Goal: Task Accomplishment & Management: Use online tool/utility

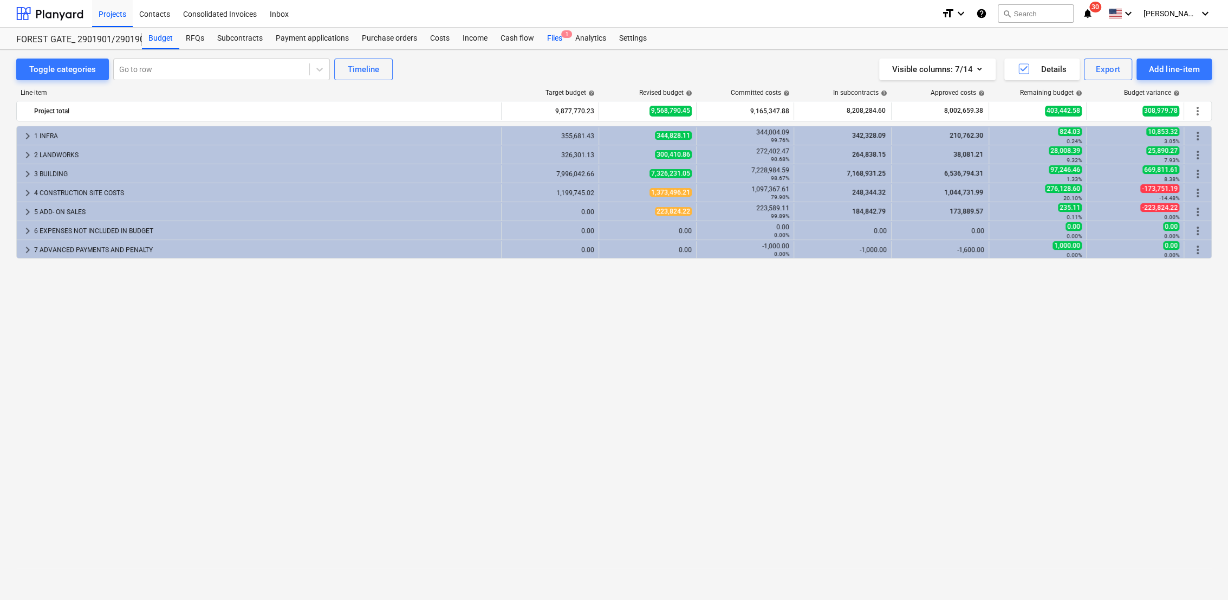
click at [549, 42] on div "Files 1" at bounding box center [555, 39] width 28 height 22
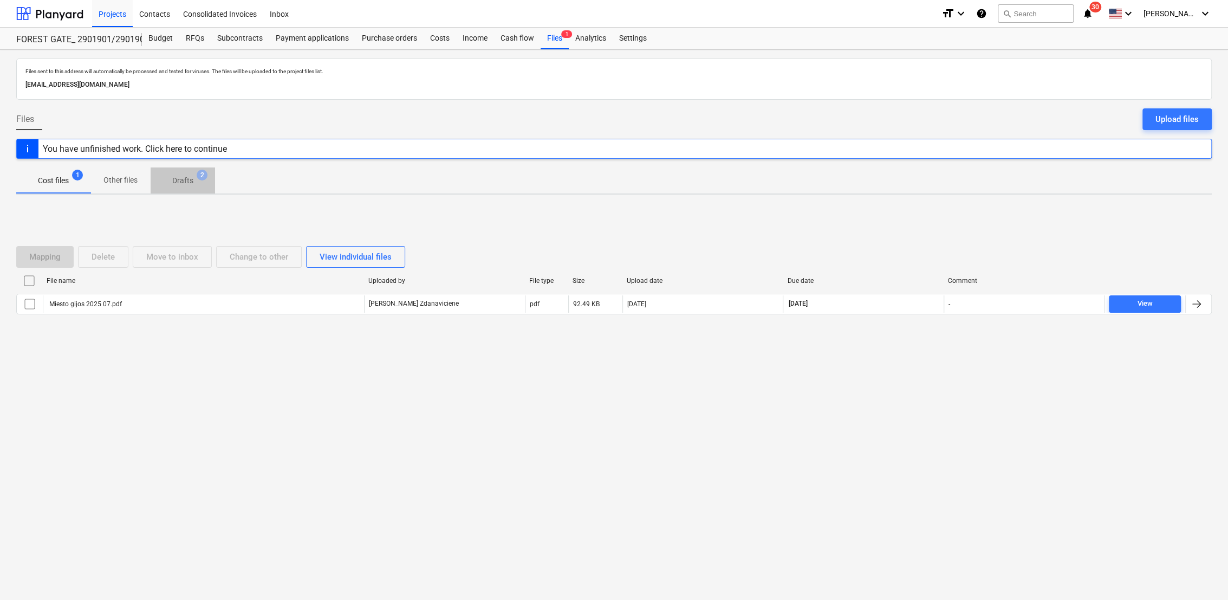
click at [191, 179] on p "Drafts" at bounding box center [182, 180] width 21 height 11
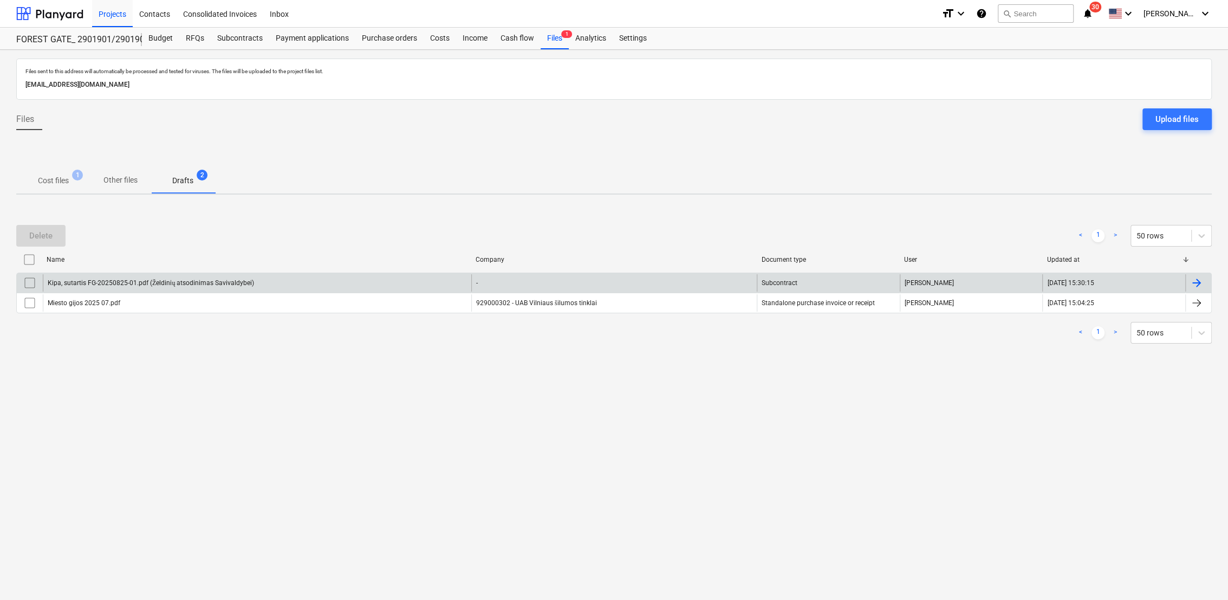
click at [1197, 283] on div at bounding box center [1197, 282] width 13 height 13
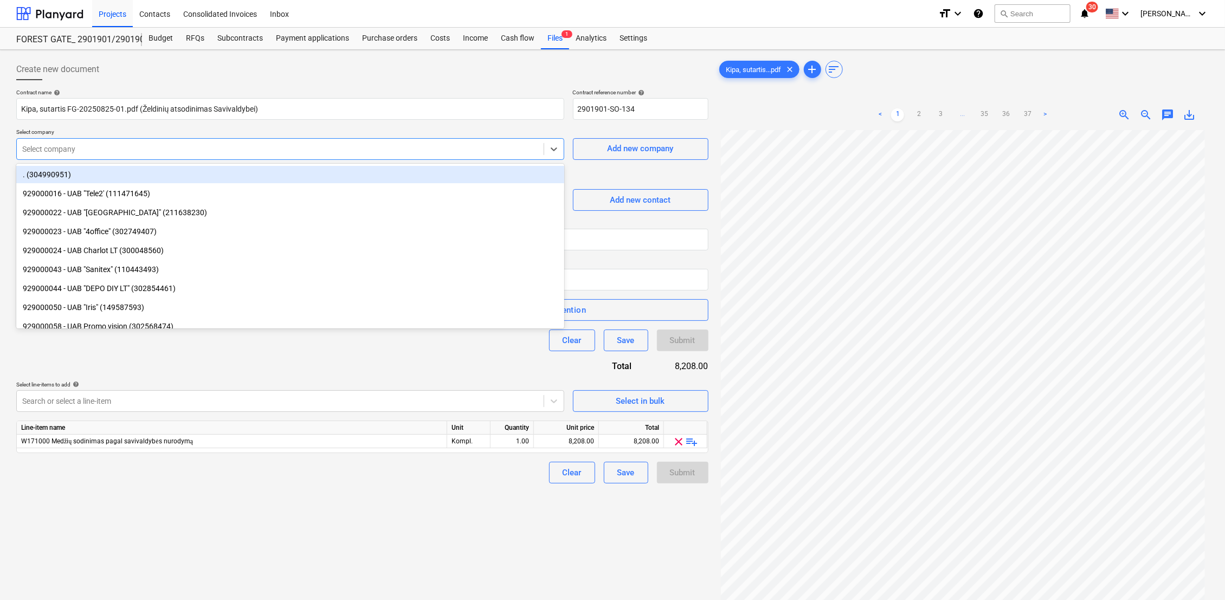
click at [87, 149] on div at bounding box center [280, 149] width 516 height 11
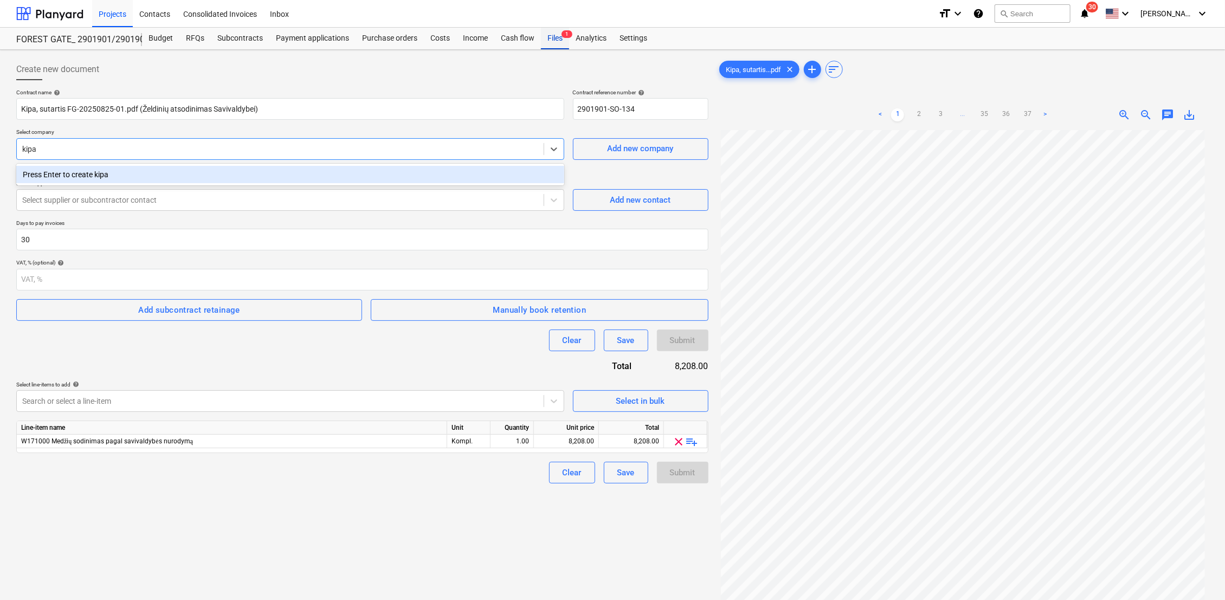
type input "kipa"
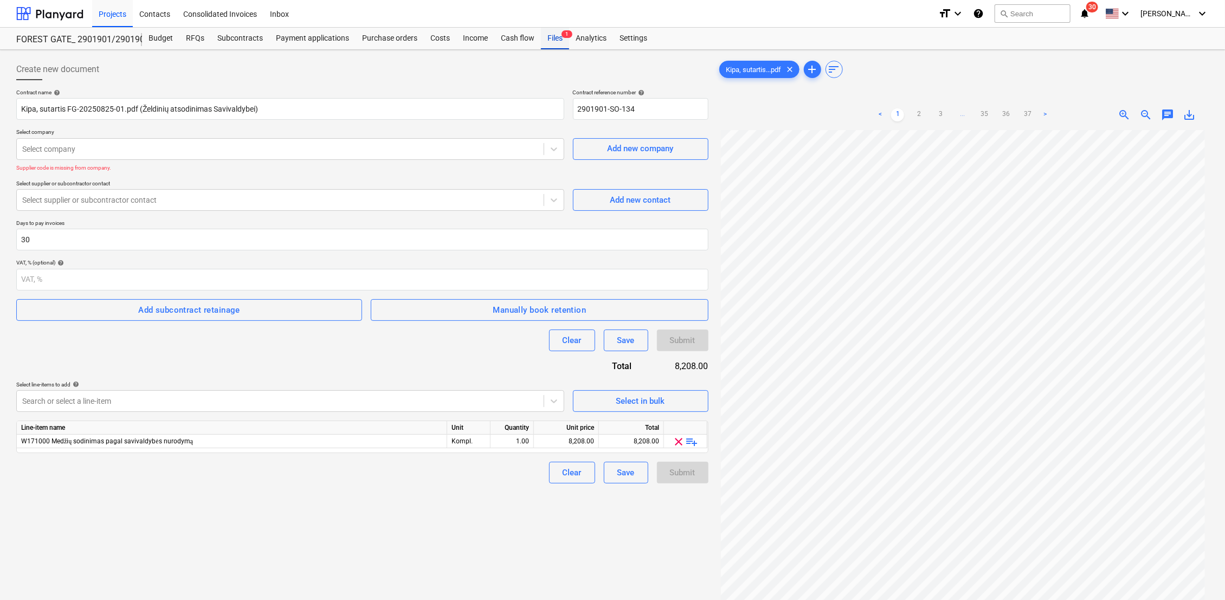
click at [552, 42] on div "Files 1" at bounding box center [555, 39] width 28 height 22
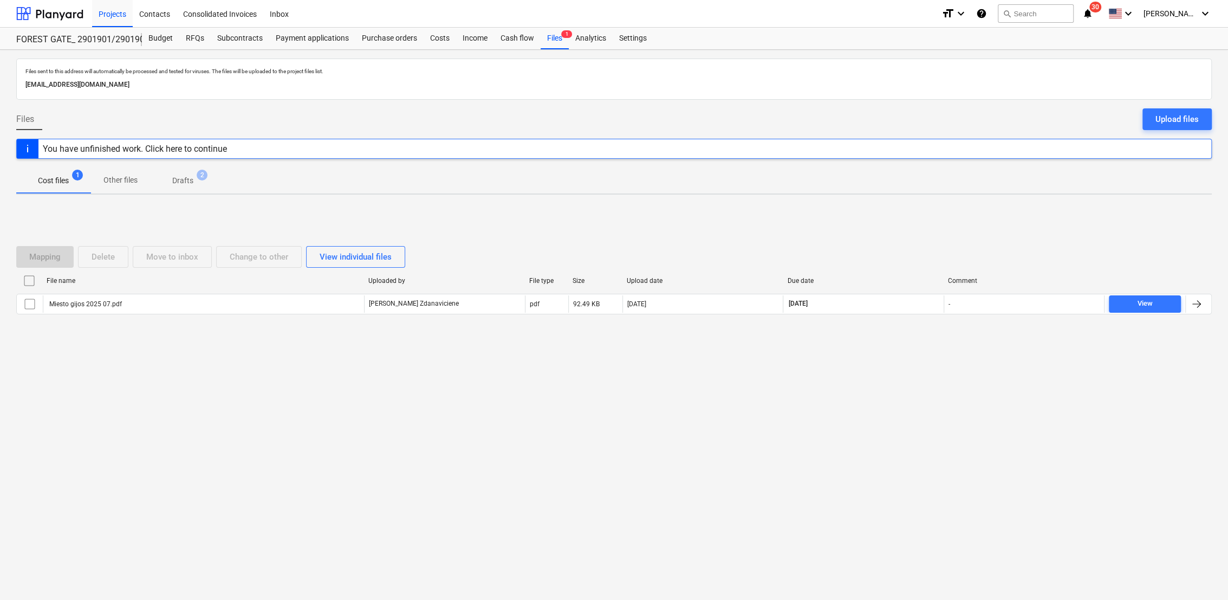
click at [173, 176] on p "Drafts" at bounding box center [182, 180] width 21 height 11
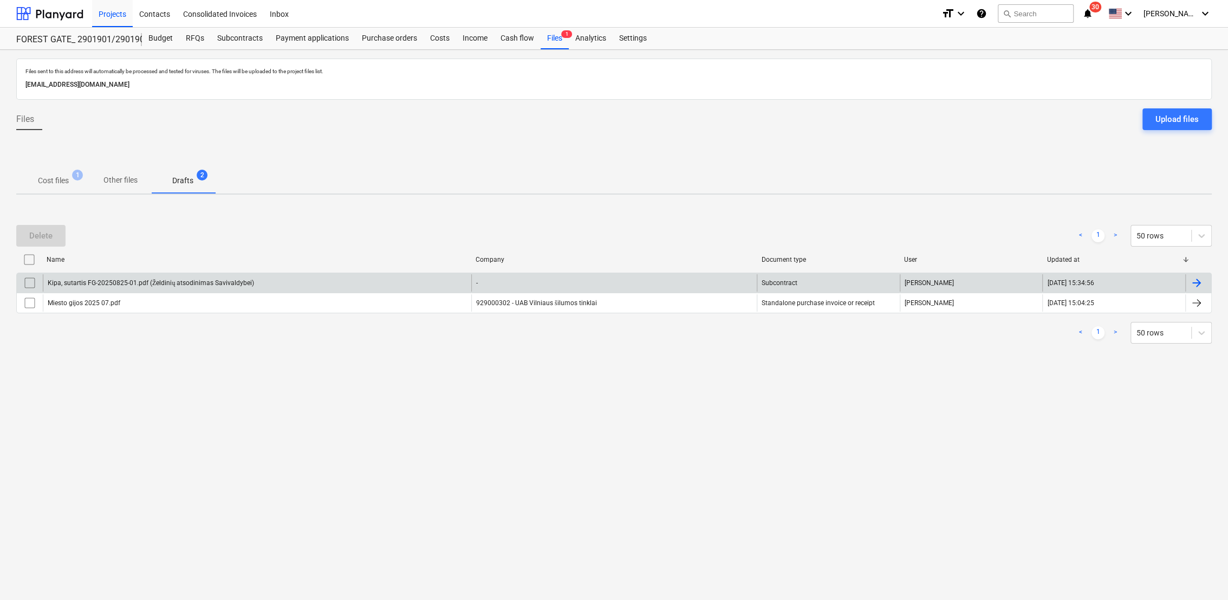
click at [1201, 282] on div at bounding box center [1197, 282] width 13 height 13
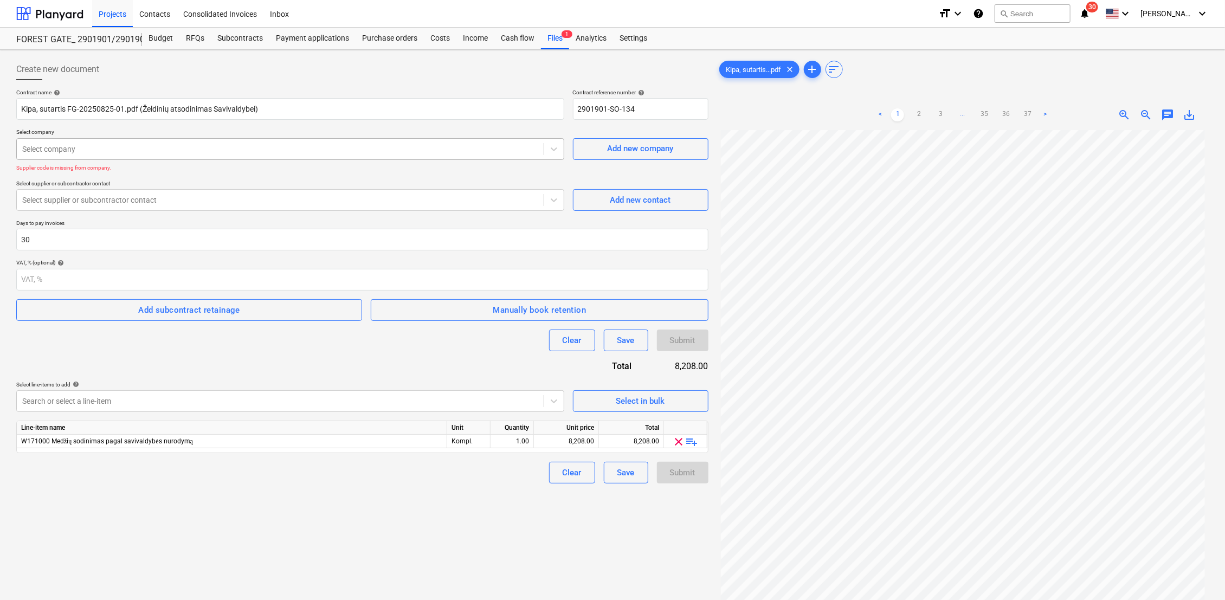
click at [139, 147] on div at bounding box center [280, 149] width 516 height 11
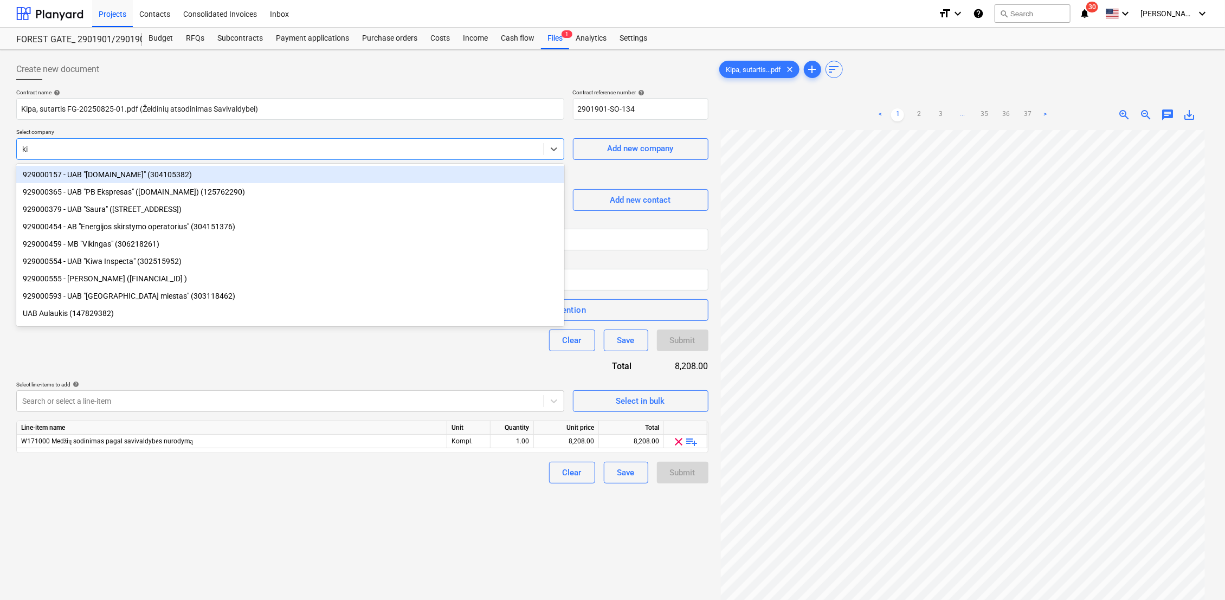
type input "k"
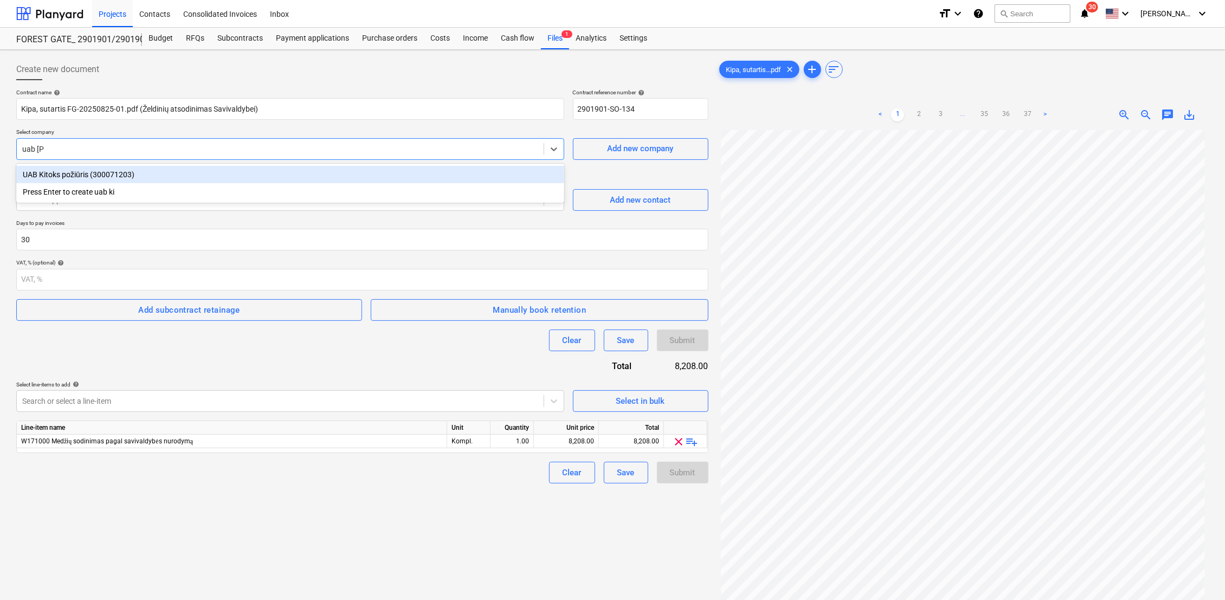
type input "uab kipa"
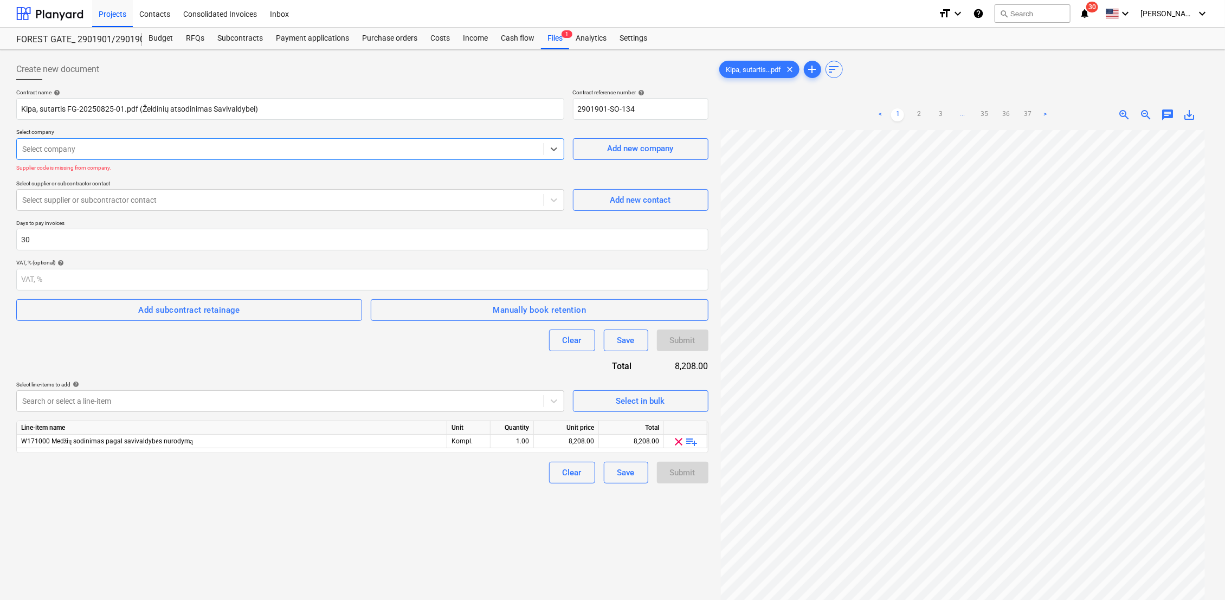
click at [37, 141] on div "Select company" at bounding box center [280, 148] width 527 height 15
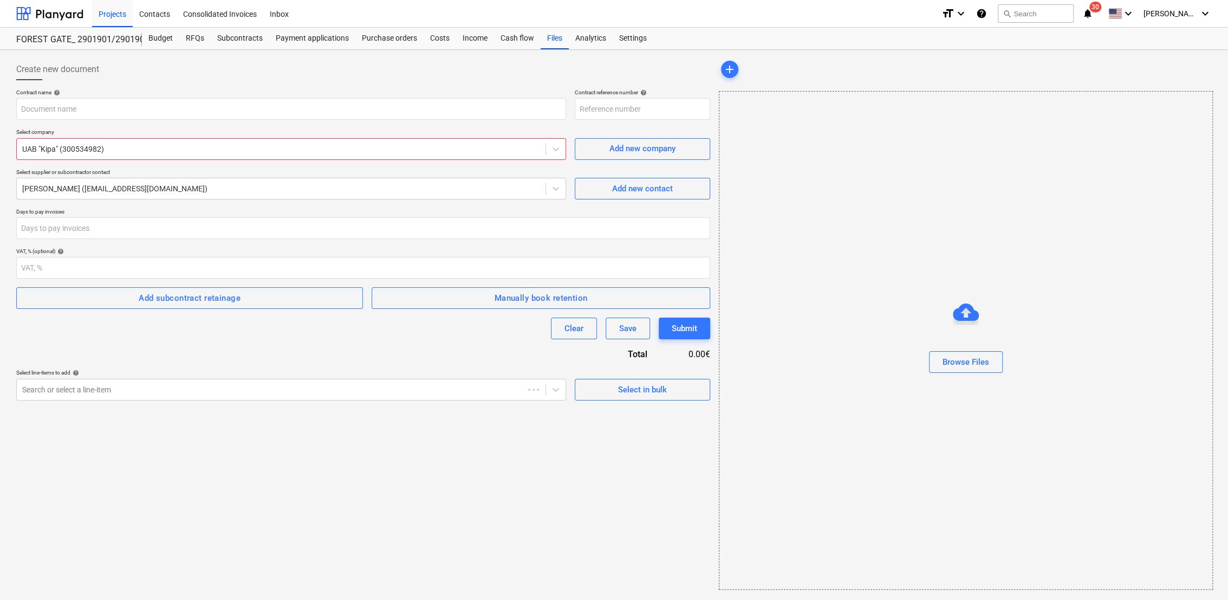
type input "Kipa, sutartis FG-20250825-01.pdf (Želdinių atsodinimas Savivaldybei)"
type input "2901901-SO-134"
type input "30"
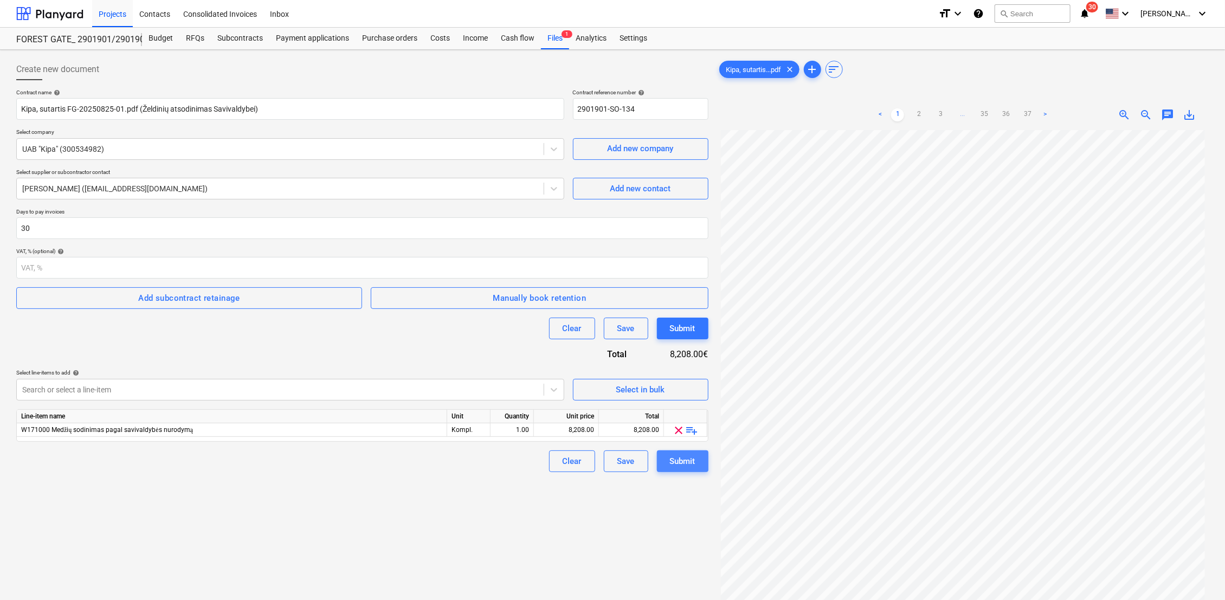
click at [698, 461] on button "Submit" at bounding box center [682, 461] width 51 height 22
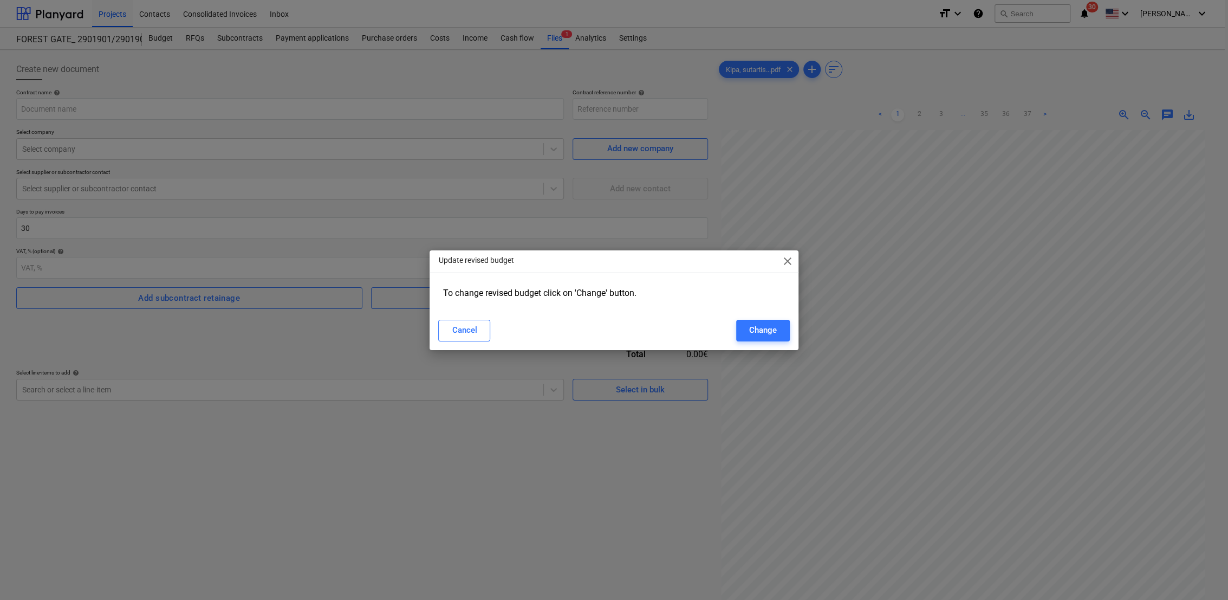
type input "2901901-SO-136"
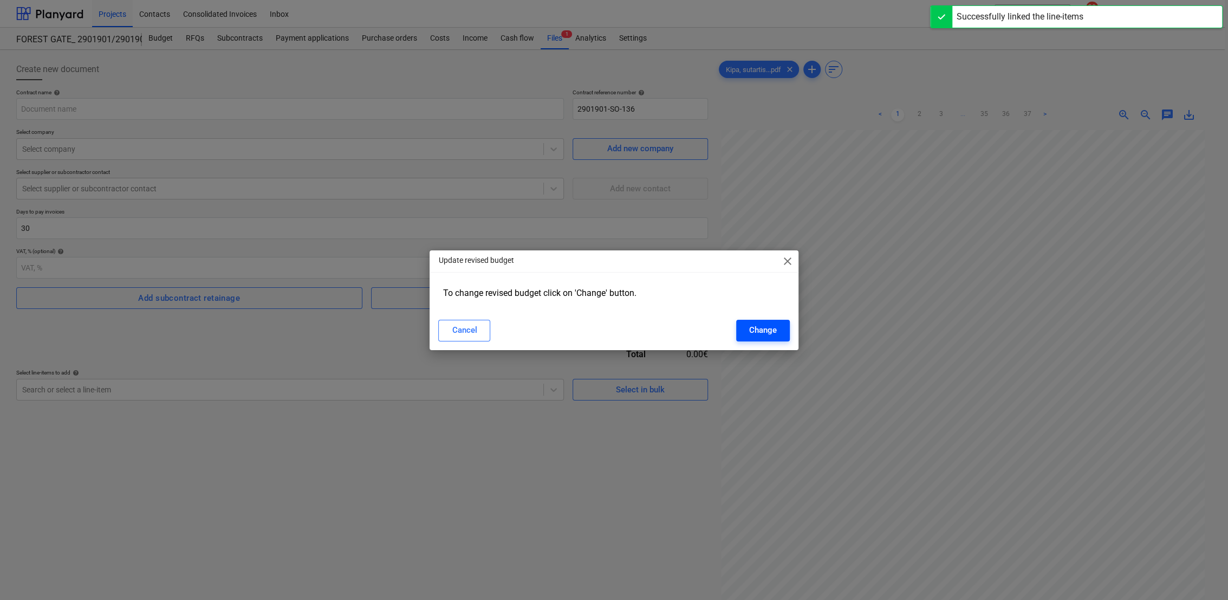
click at [759, 331] on div "Change" at bounding box center [763, 330] width 28 height 14
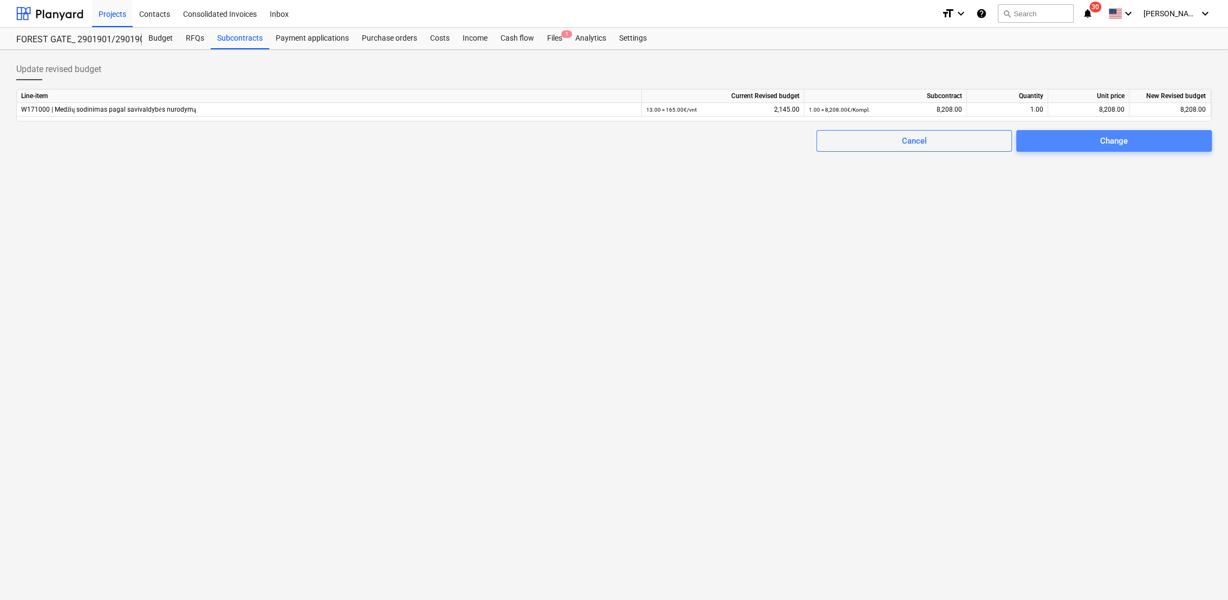
click at [1131, 143] on span "Change" at bounding box center [1115, 141] width 170 height 14
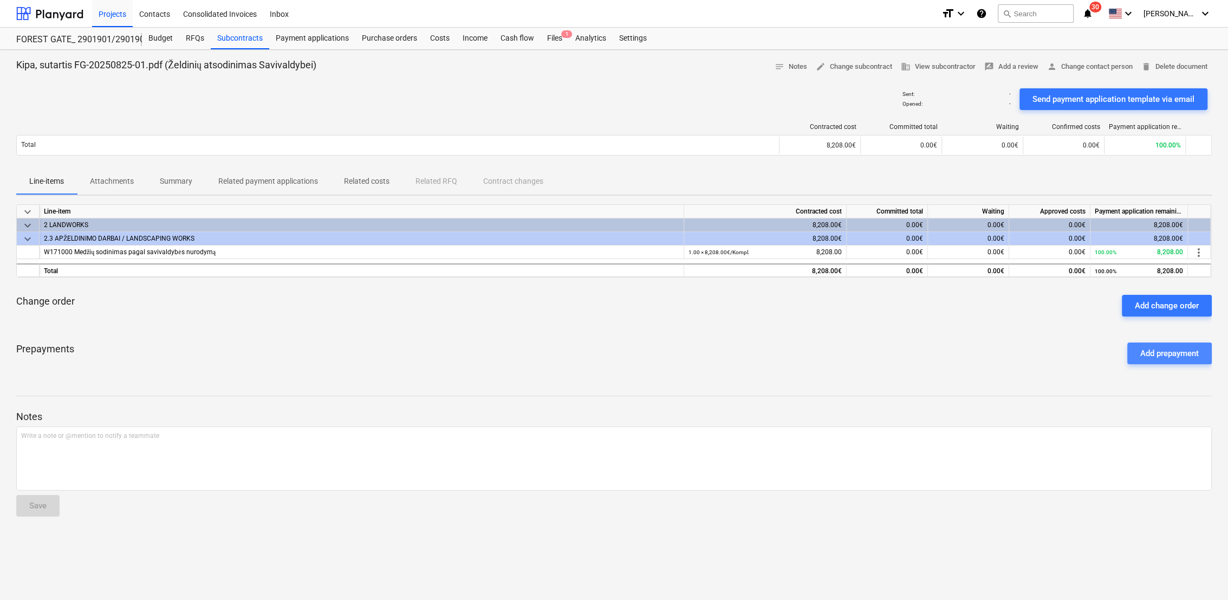
click at [1183, 355] on div "Add prepayment" at bounding box center [1170, 353] width 59 height 14
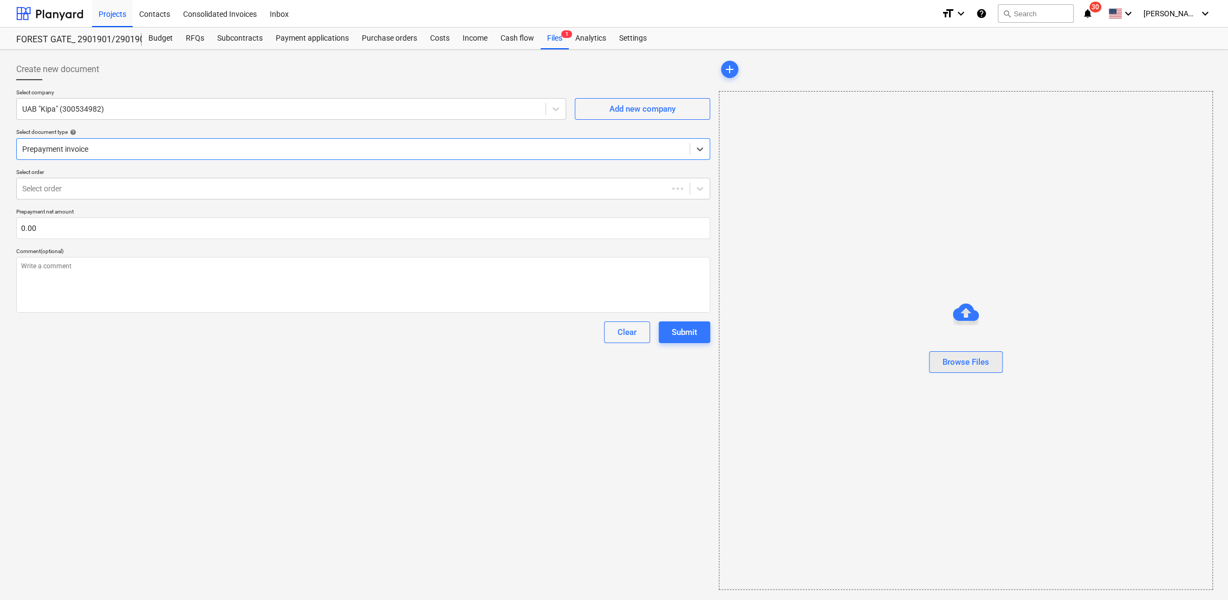
click at [961, 365] on div "Browse Files" at bounding box center [966, 362] width 47 height 14
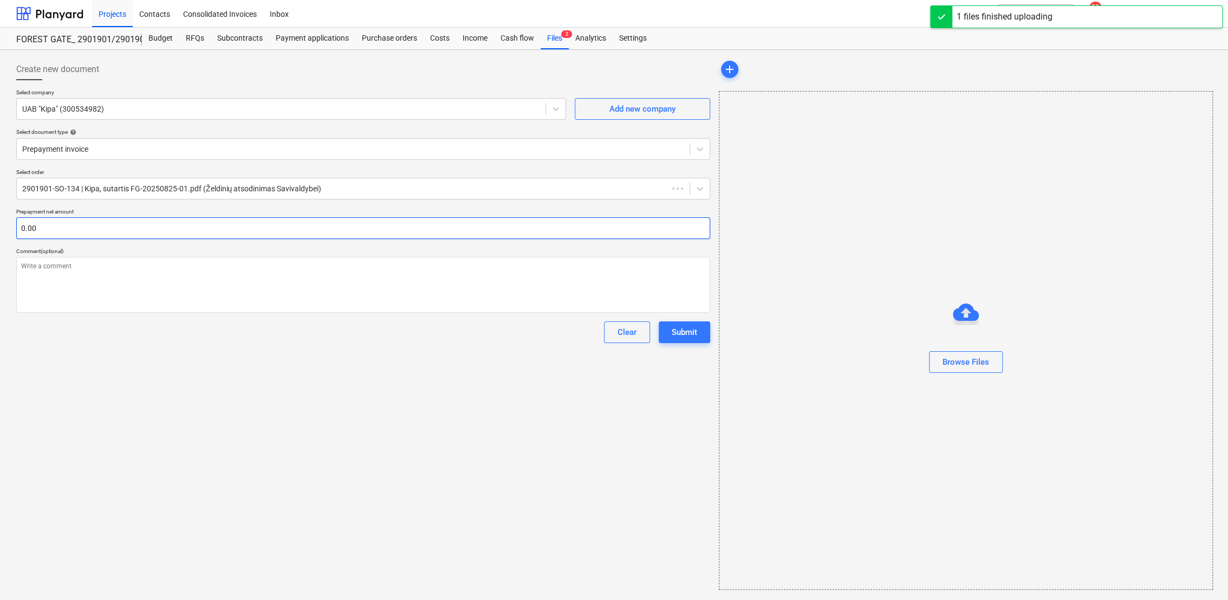
type textarea "x"
click at [161, 231] on input "text" at bounding box center [363, 228] width 694 height 22
type textarea "x"
type input "4"
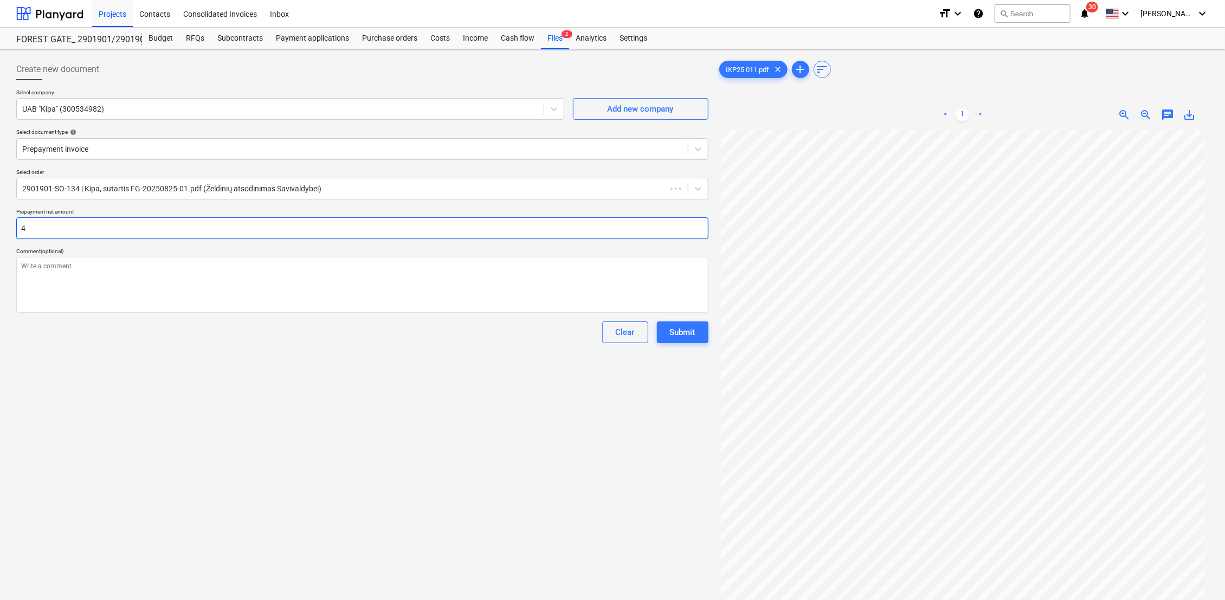
type textarea "x"
type input "40"
type textarea "x"
type input "400"
type textarea "x"
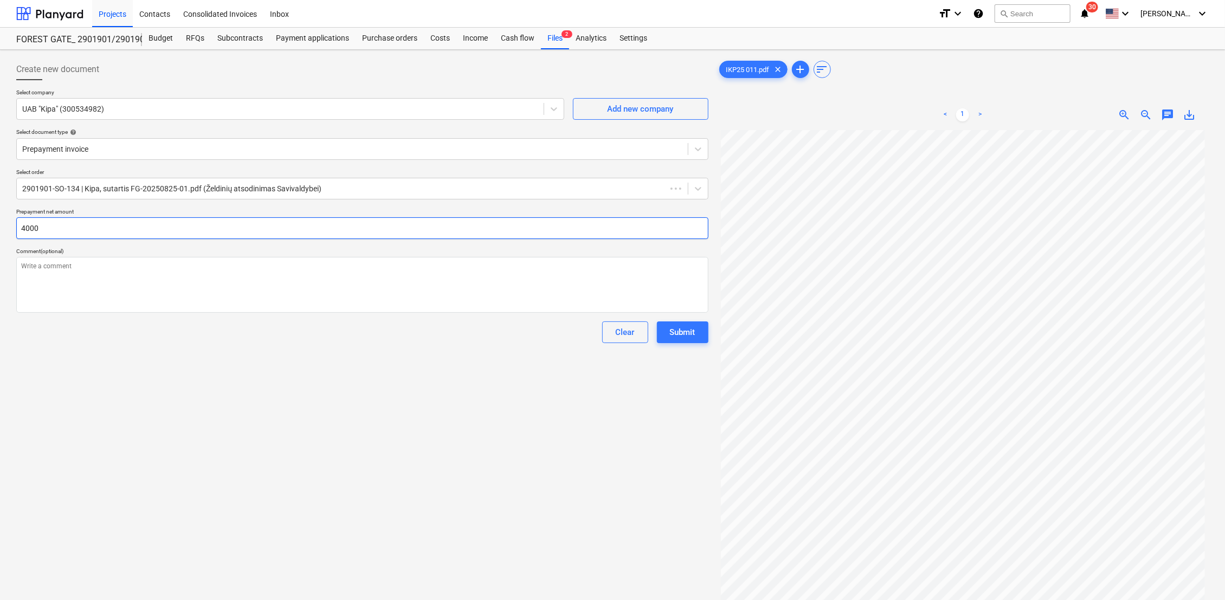
type input "4000"
type textarea "x"
type input "4,000.00"
click at [367, 361] on div "Create new document Select company UAB "Kipa" (300534982) Add new company Selec…" at bounding box center [362, 379] width 701 height 650
click at [682, 330] on div "Submit" at bounding box center [682, 332] width 25 height 14
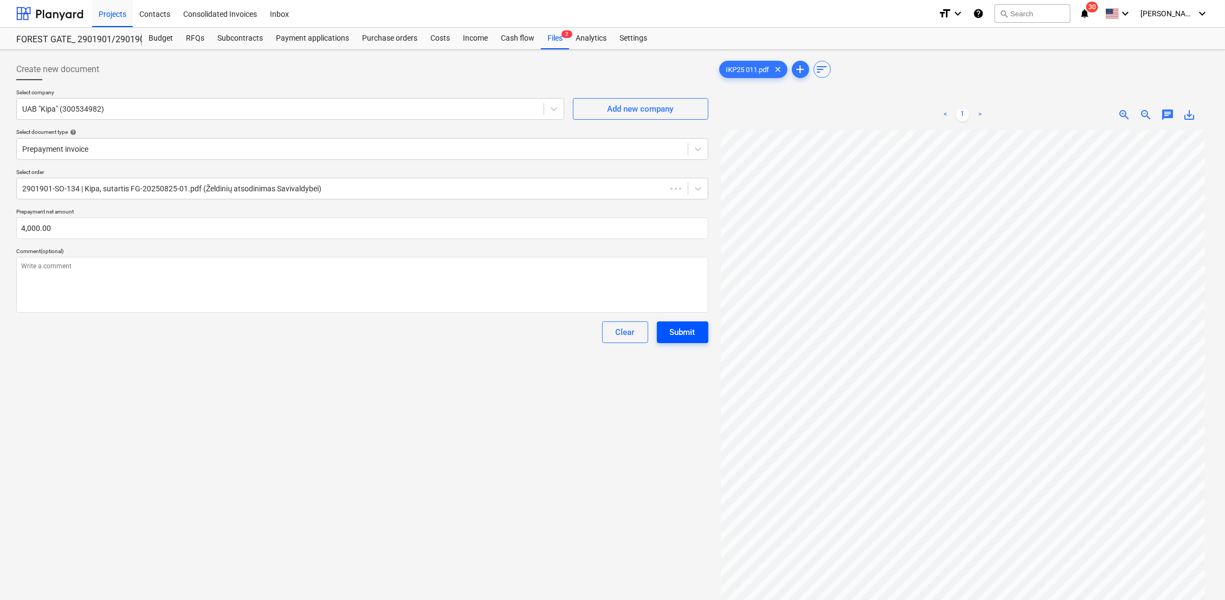
type textarea "x"
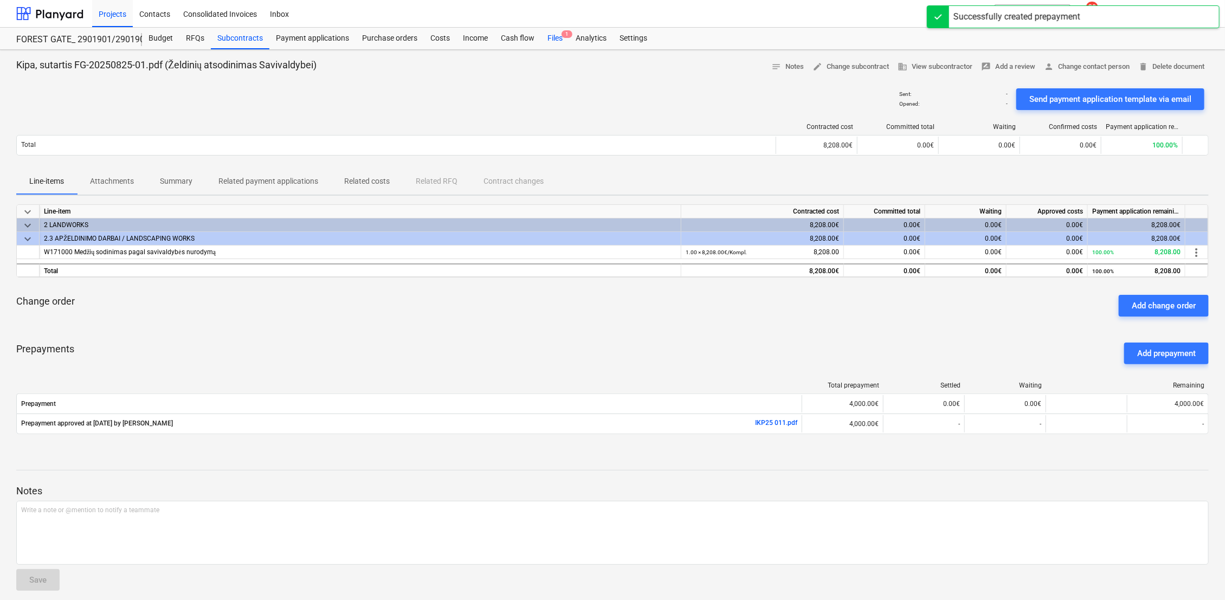
click at [552, 34] on div "Files 1" at bounding box center [555, 39] width 28 height 22
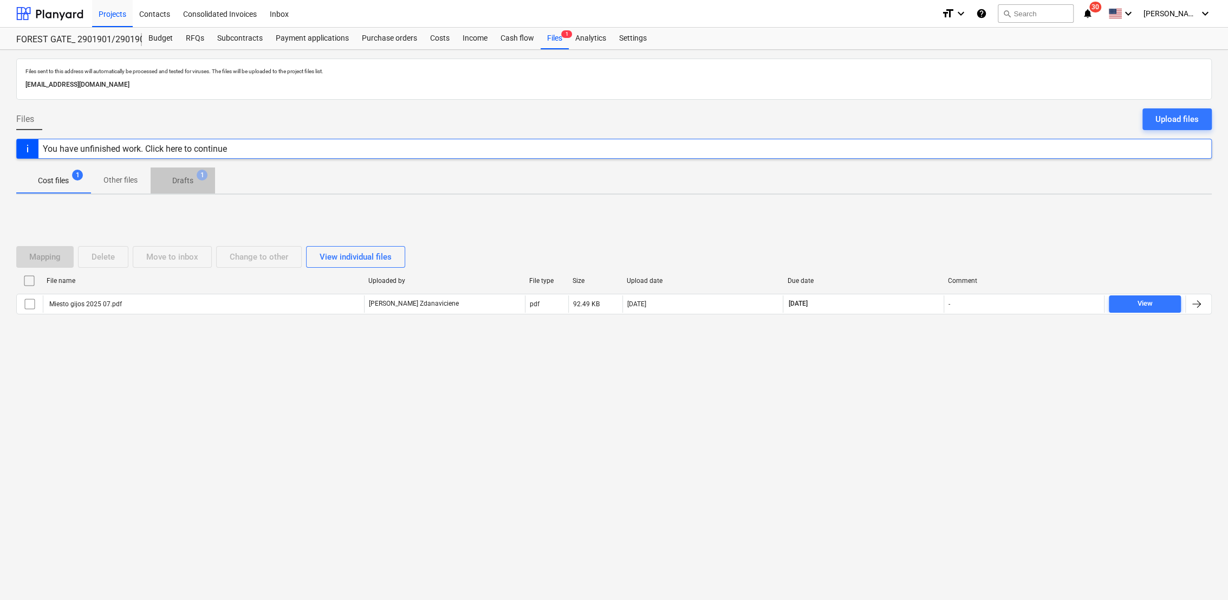
click at [192, 185] on p "Drafts" at bounding box center [182, 180] width 21 height 11
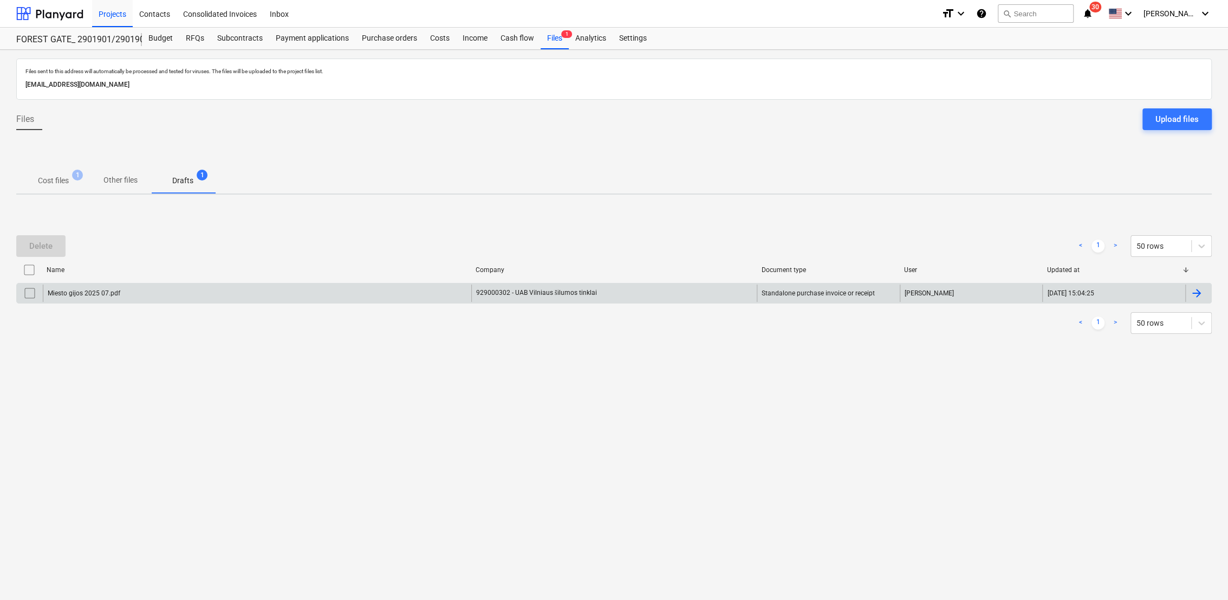
click at [1204, 298] on div at bounding box center [1199, 292] width 26 height 17
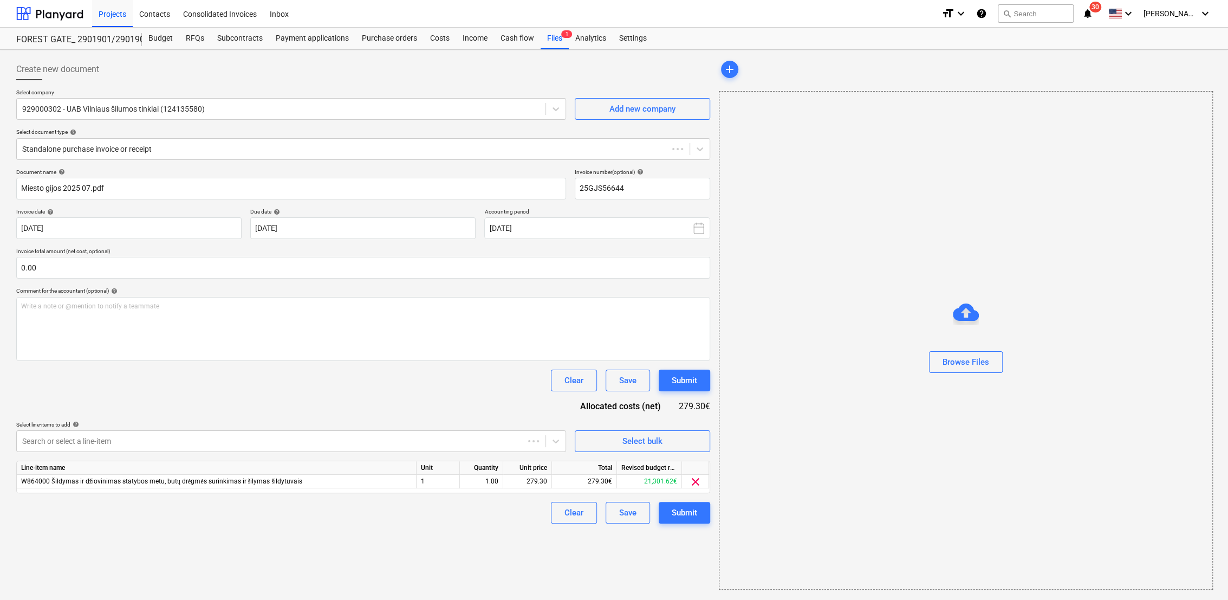
type input "25GJS56644"
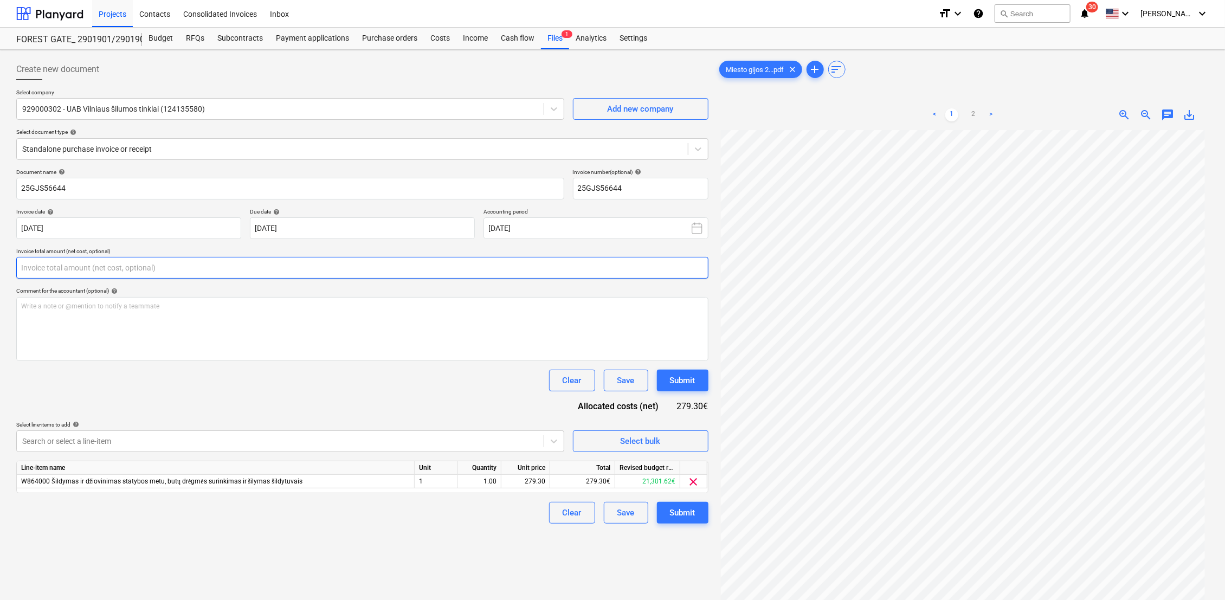
click at [190, 269] on input "text" at bounding box center [362, 268] width 692 height 22
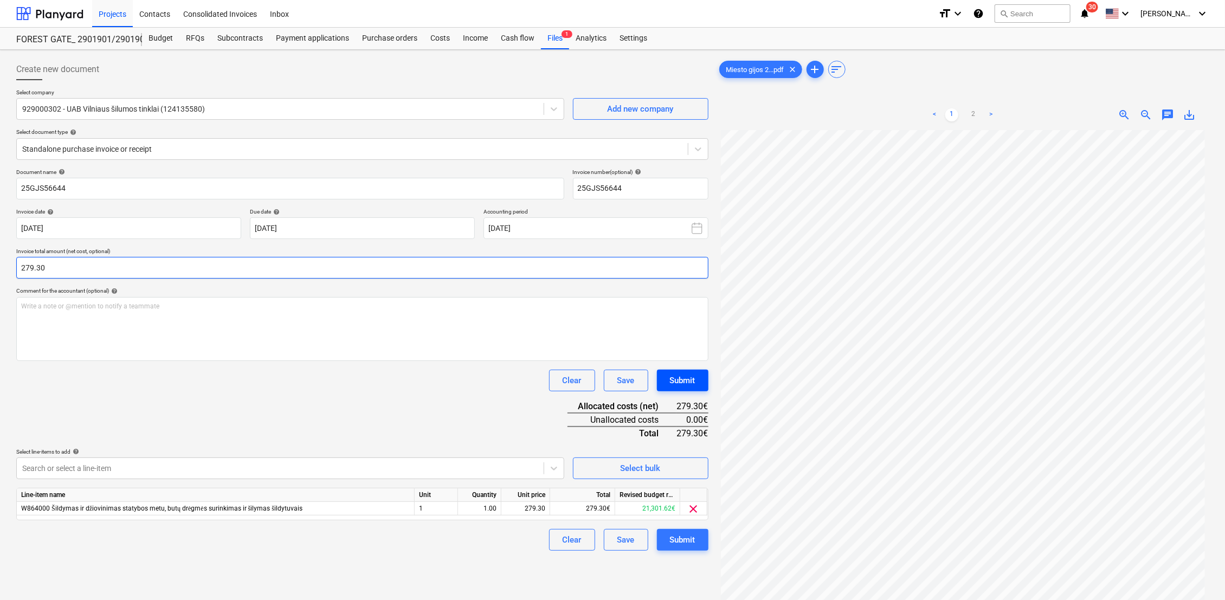
type input "279.30"
click at [702, 384] on button "Submit" at bounding box center [682, 381] width 51 height 22
